Goal: Information Seeking & Learning: Learn about a topic

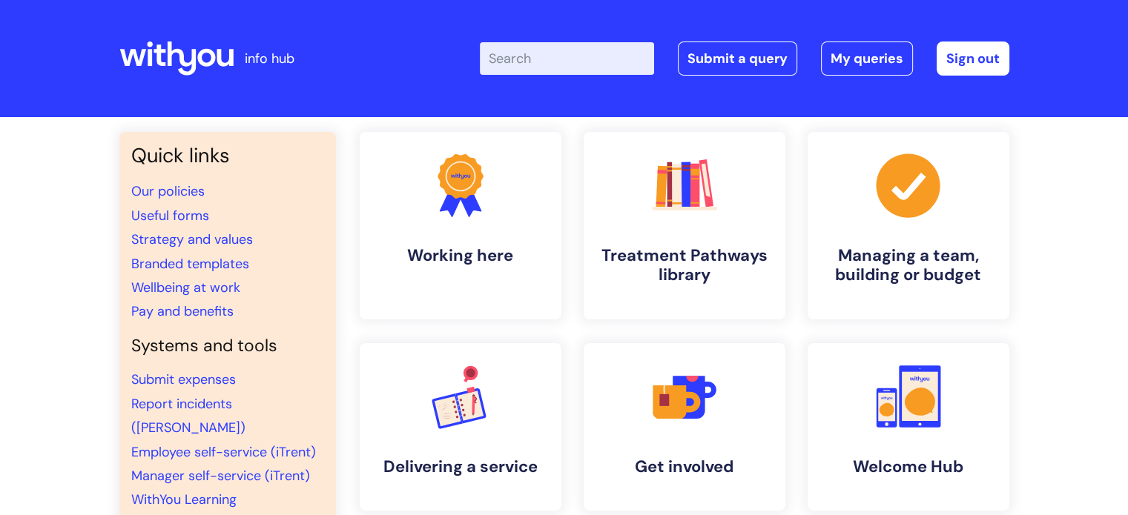
click at [518, 43] on input "Enter your search term here..." at bounding box center [567, 58] width 174 height 33
type input "eap"
click button "Search" at bounding box center [0, 0] width 0 height 0
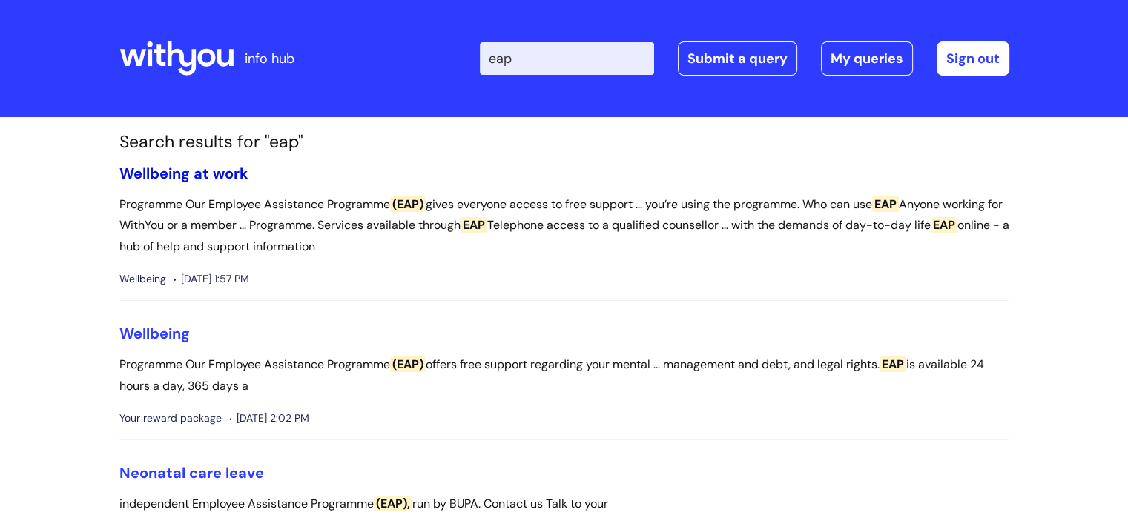
click at [223, 177] on link "Wellbeing at work" at bounding box center [183, 173] width 129 height 19
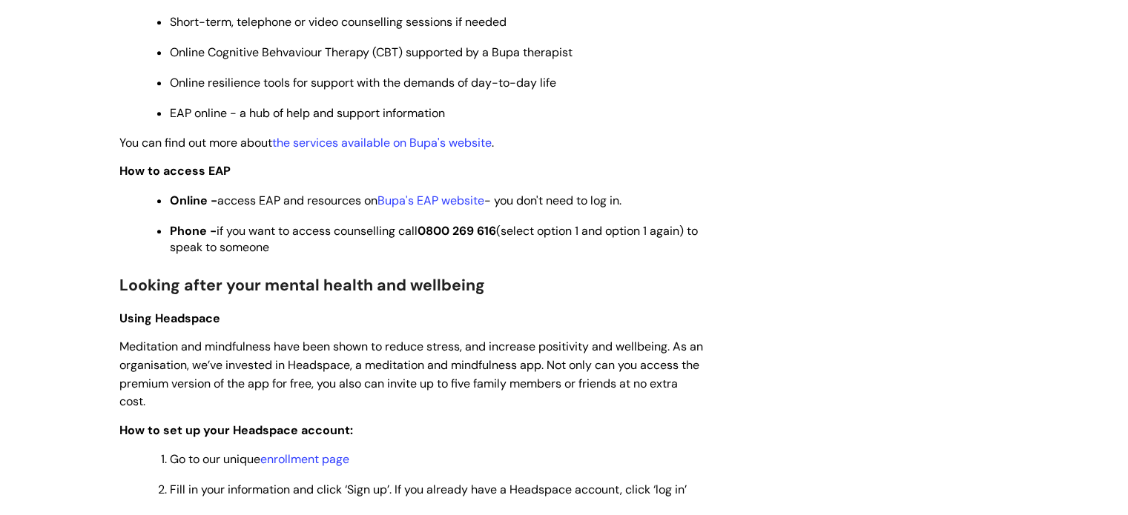
scroll to position [905, 0]
click at [414, 204] on link "Bupa's EAP website" at bounding box center [431, 201] width 107 height 16
